Goal: Task Accomplishment & Management: Use online tool/utility

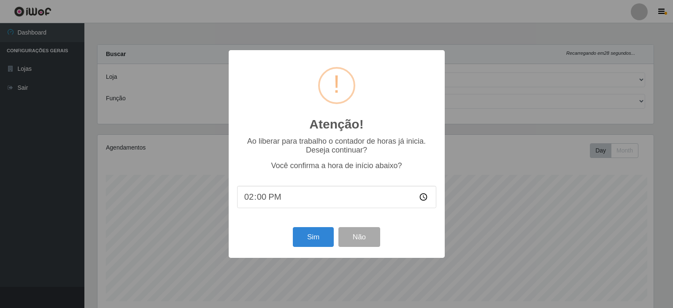
select select "500"
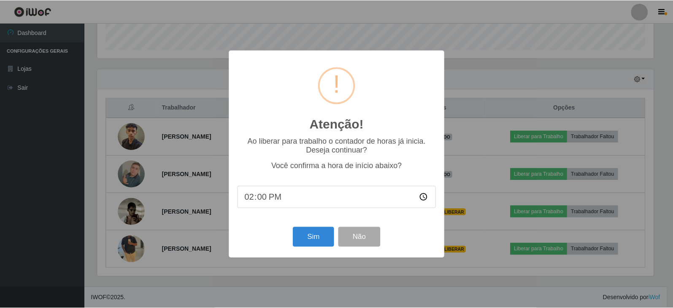
scroll to position [175, 558]
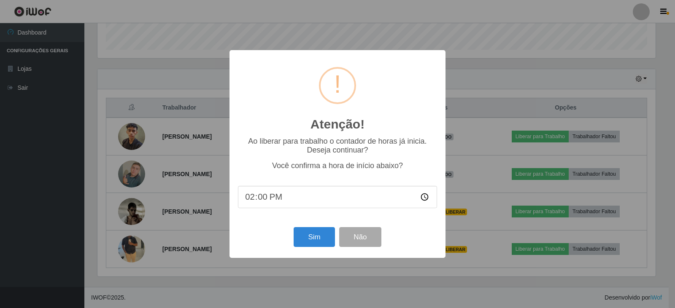
click at [459, 65] on div "Atenção! × Ao liberar para trabalho o contador de horas já inicia. Deseja conti…" at bounding box center [337, 154] width 675 height 308
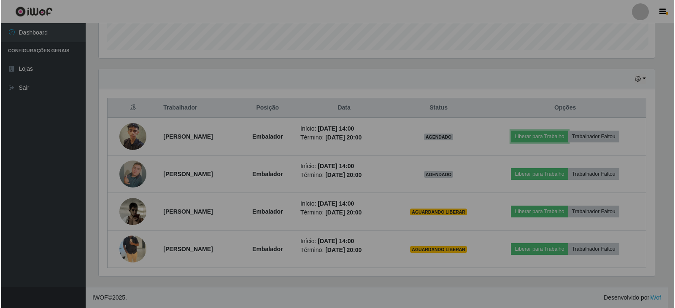
scroll to position [175, 562]
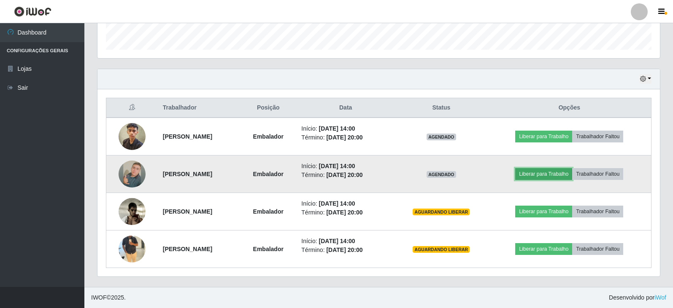
click at [540, 172] on button "Liberar para Trabalho" at bounding box center [543, 174] width 57 height 12
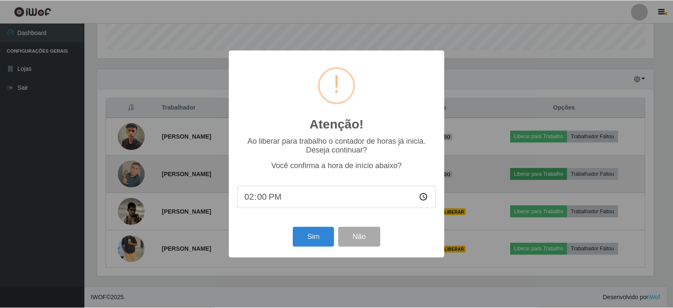
scroll to position [175, 558]
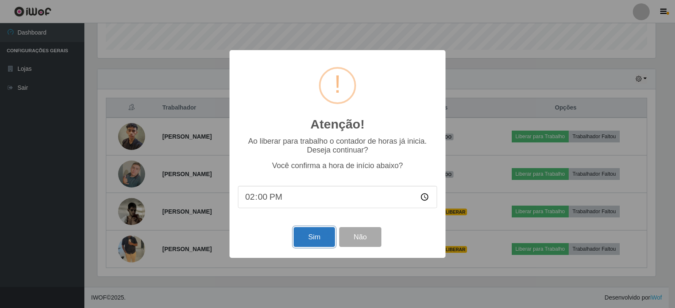
click at [311, 234] on button "Sim" at bounding box center [313, 237] width 41 height 20
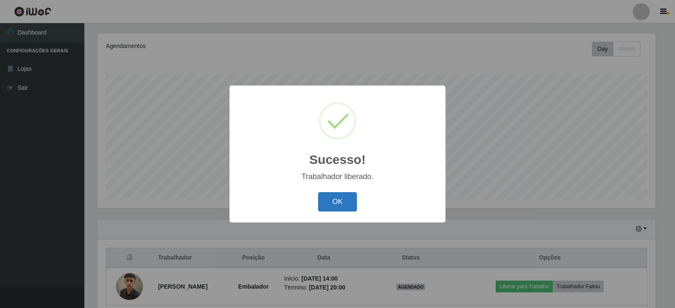
click at [350, 205] on button "OK" at bounding box center [337, 202] width 39 height 20
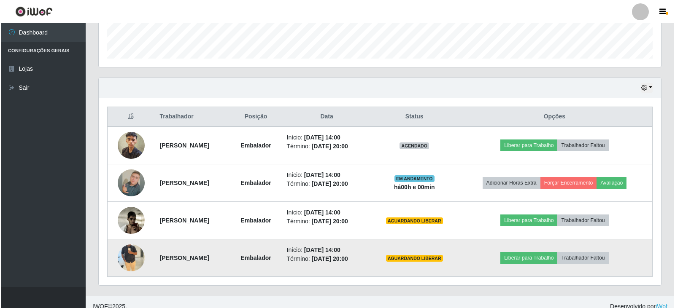
scroll to position [252, 0]
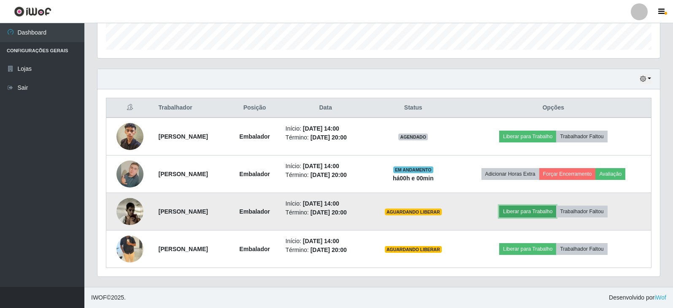
click at [525, 215] on button "Liberar para Trabalho" at bounding box center [527, 212] width 57 height 12
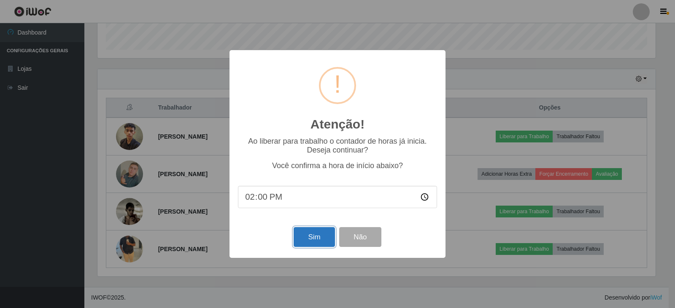
click at [327, 239] on button "Sim" at bounding box center [313, 237] width 41 height 20
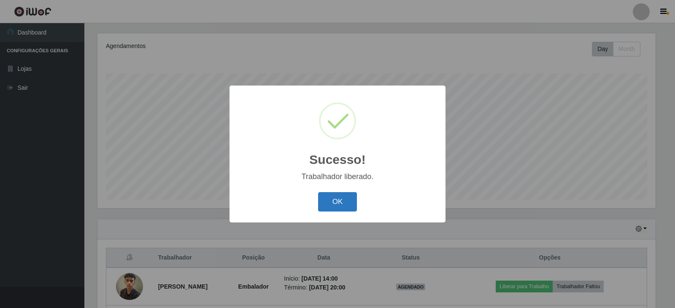
click at [330, 206] on button "OK" at bounding box center [337, 202] width 39 height 20
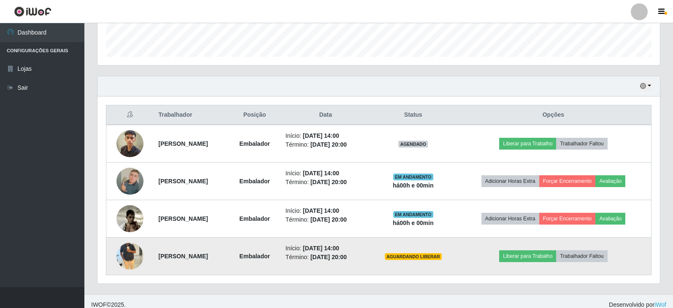
scroll to position [252, 0]
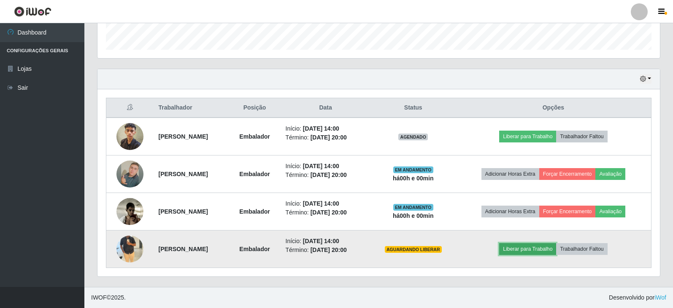
click at [529, 249] on button "Liberar para Trabalho" at bounding box center [527, 249] width 57 height 12
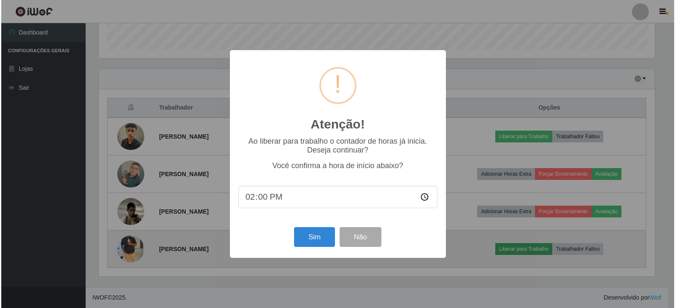
scroll to position [175, 558]
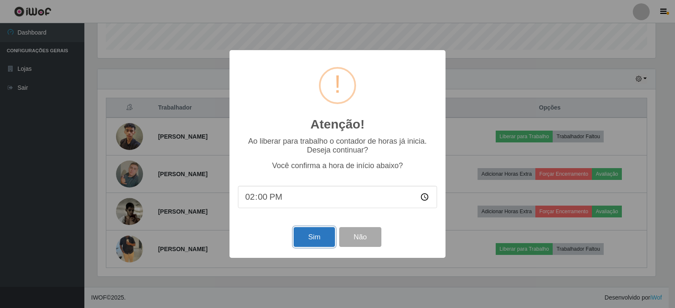
click at [320, 241] on button "Sim" at bounding box center [313, 237] width 41 height 20
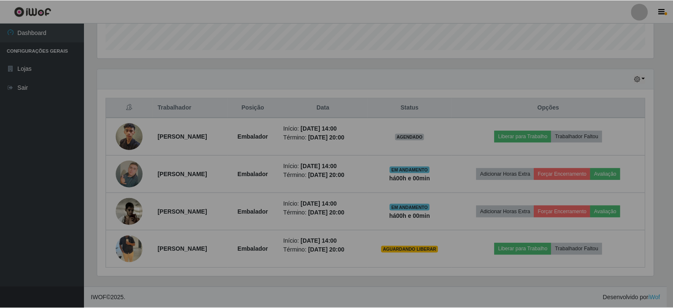
scroll to position [0, 0]
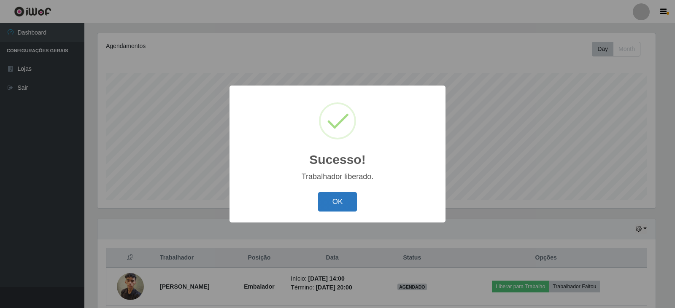
click at [324, 200] on button "OK" at bounding box center [337, 202] width 39 height 20
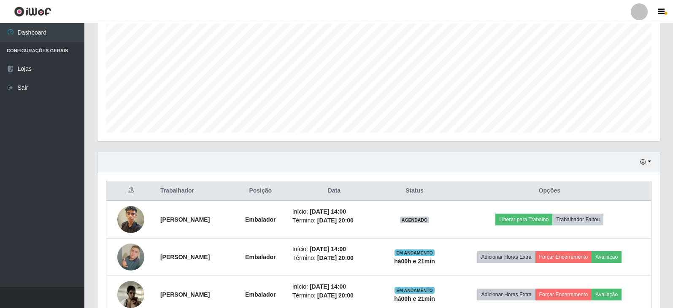
scroll to position [167, 0]
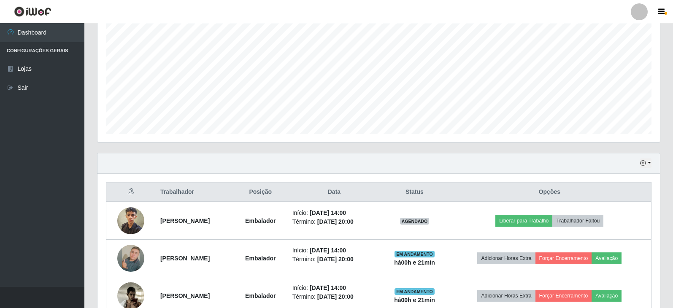
click at [651, 163] on div "Hoje 1 dia 3 dias 1 Semana Não encerrados" at bounding box center [378, 163] width 562 height 20
click at [651, 165] on div "Hoje 1 dia 3 dias 1 Semana Não encerrados" at bounding box center [378, 163] width 562 height 20
click at [648, 163] on button "button" at bounding box center [645, 164] width 12 height 10
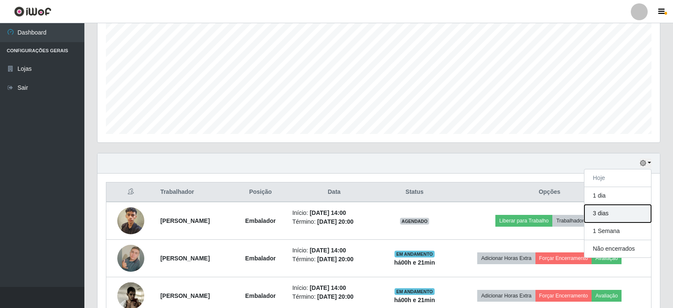
click at [605, 215] on button "3 dias" at bounding box center [617, 214] width 67 height 18
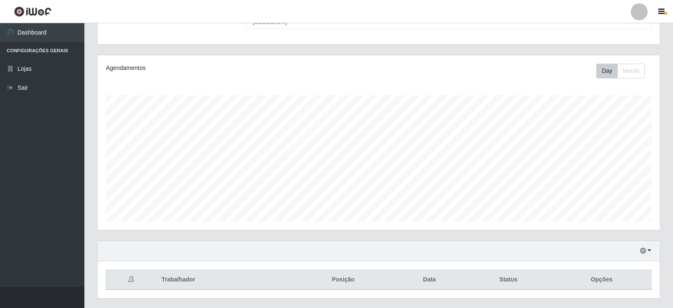
scroll to position [102, 0]
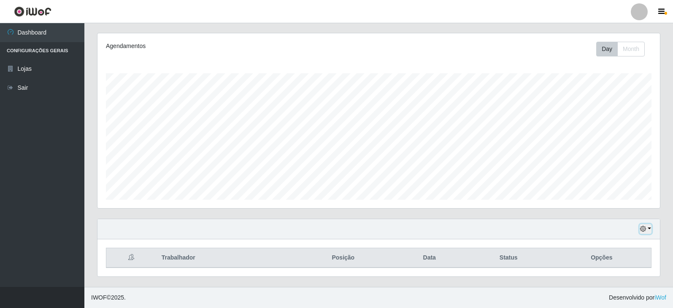
click at [648, 228] on button "button" at bounding box center [645, 229] width 12 height 10
click at [614, 200] on button "1 Semana" at bounding box center [617, 198] width 67 height 18
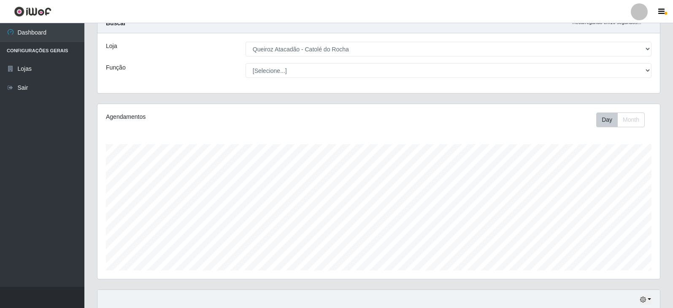
scroll to position [0, 0]
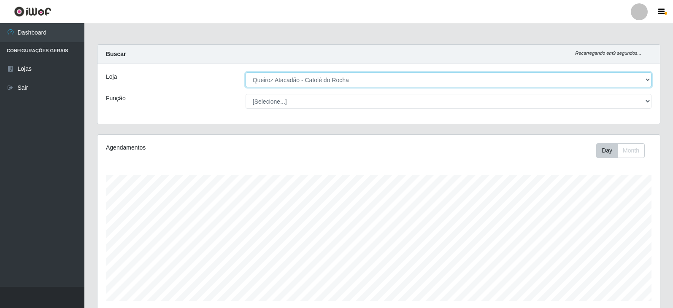
click at [429, 76] on select "[Selecione...] Queiroz Atacadão - Catolé do Rocha" at bounding box center [448, 80] width 406 height 15
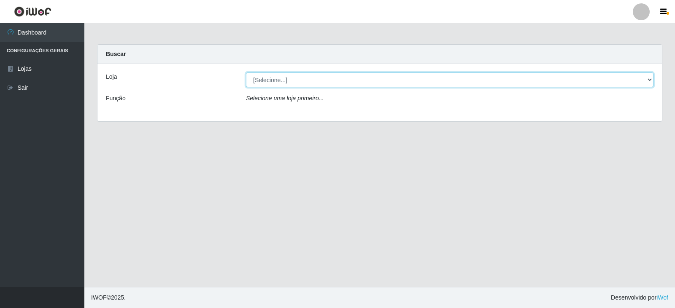
drag, startPoint x: 391, startPoint y: 82, endPoint x: 387, endPoint y: 86, distance: 5.4
click at [391, 82] on select "[Selecione...] Queiroz Atacadão - Catolé do [PERSON_NAME]" at bounding box center [449, 80] width 407 height 15
select select "500"
click at [246, 73] on select "[Selecione...] Queiroz Atacadão - Catolé do [PERSON_NAME]" at bounding box center [449, 80] width 407 height 15
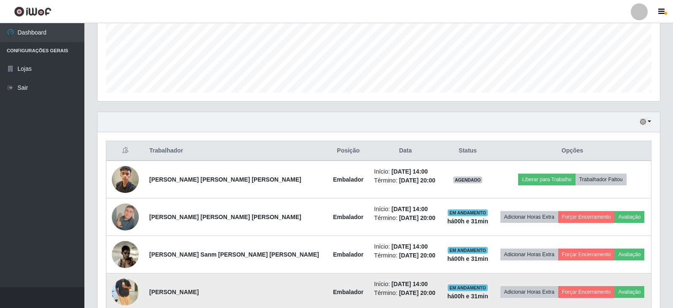
scroll to position [252, 0]
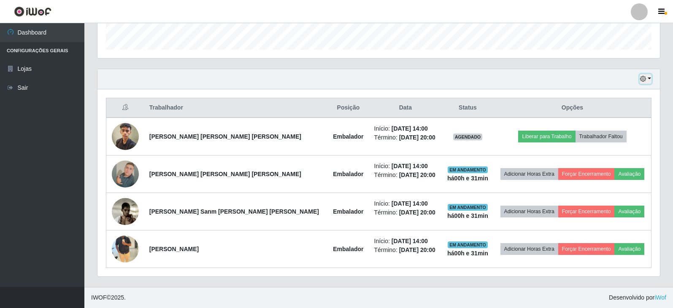
click at [649, 78] on button "button" at bounding box center [645, 79] width 12 height 10
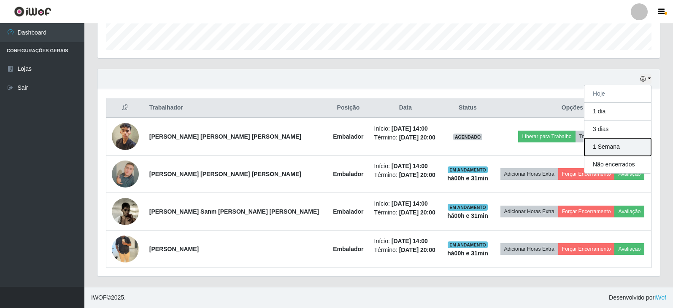
click at [603, 148] on button "1 Semana" at bounding box center [617, 147] width 67 height 18
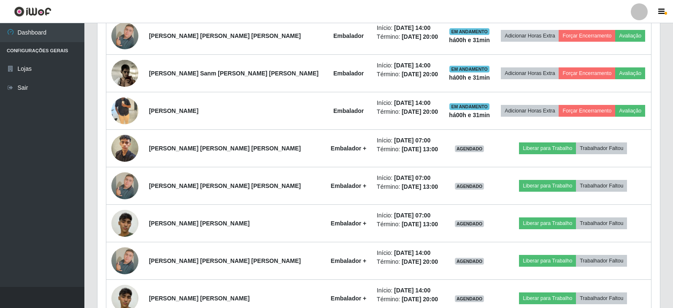
scroll to position [420, 0]
